Goal: Use online tool/utility

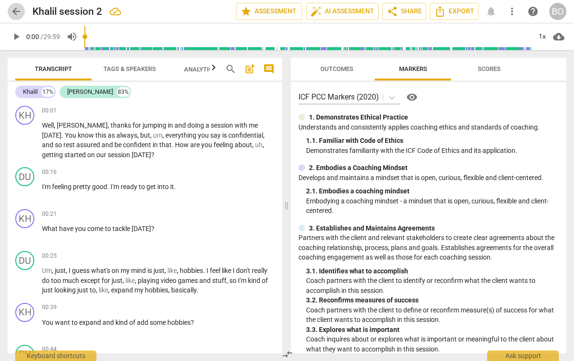
click at [21, 14] on span "arrow_back" at bounding box center [15, 11] width 11 height 11
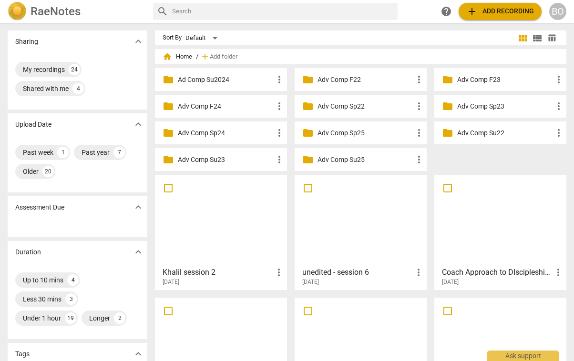
click at [504, 13] on span "add Add recording" at bounding box center [500, 11] width 68 height 11
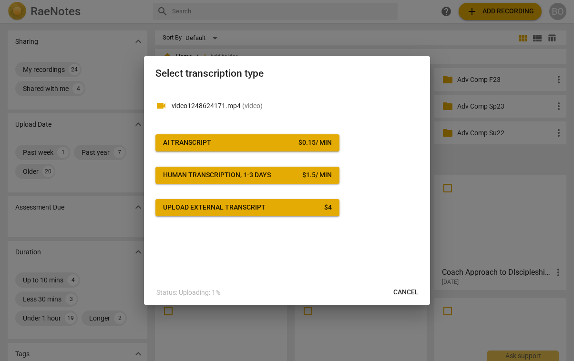
click at [248, 143] on span "AI Transcript $ 0.15 / min" at bounding box center [247, 143] width 169 height 10
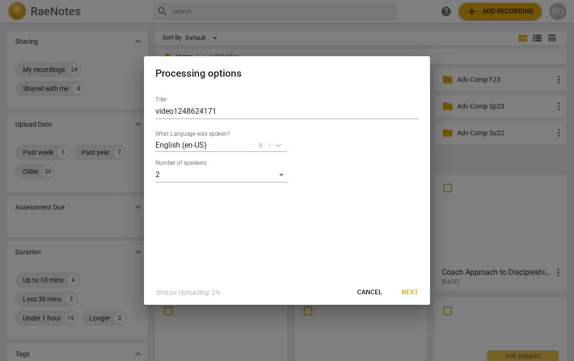
click at [412, 295] on span "Next" at bounding box center [409, 293] width 17 height 10
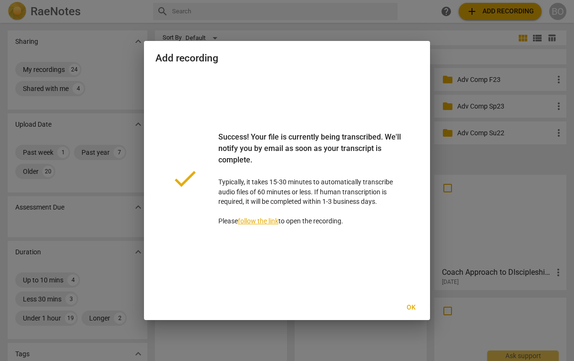
click at [363, 350] on div at bounding box center [287, 180] width 574 height 361
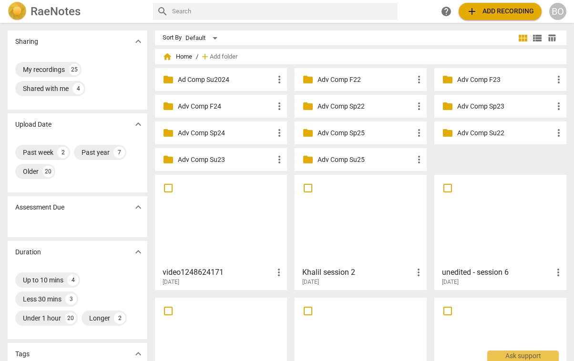
click at [336, 230] on div at bounding box center [360, 220] width 125 height 84
